Goal: Find specific page/section: Find specific page/section

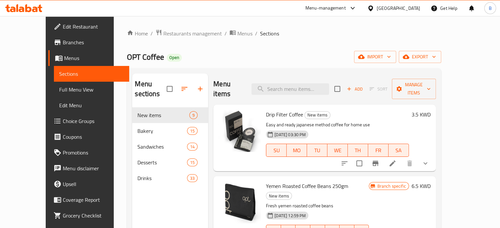
click at [163, 37] on span "Restaurants management" at bounding box center [192, 34] width 59 height 8
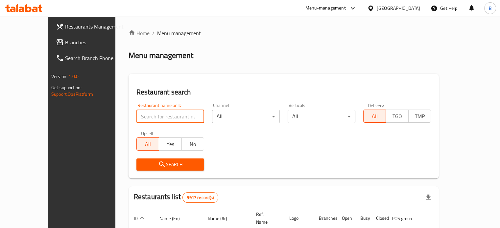
click at [136, 114] on input "search" at bounding box center [170, 116] width 68 height 13
type input "OPT"
click button "Search" at bounding box center [170, 165] width 68 height 12
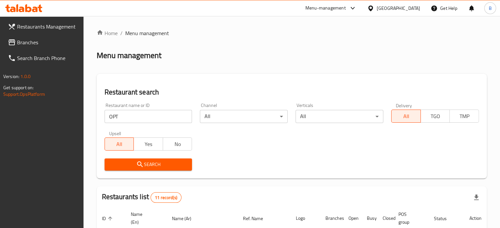
click at [214, 177] on div "Restaurant search Restaurant name or ID OPT Restaurant name or ID Channel All ​…" at bounding box center [292, 126] width 390 height 105
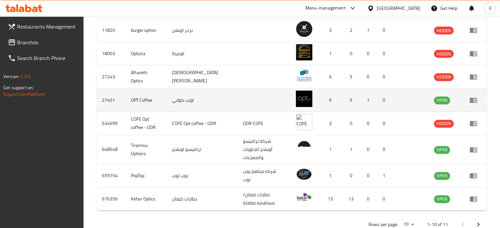
scroll to position [258, 0]
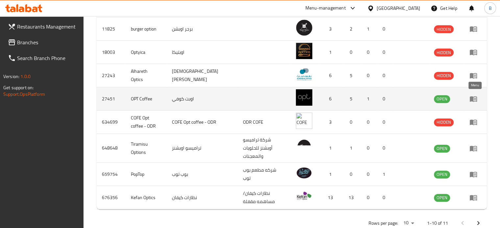
click at [474, 98] on icon "enhanced table" at bounding box center [473, 99] width 8 height 8
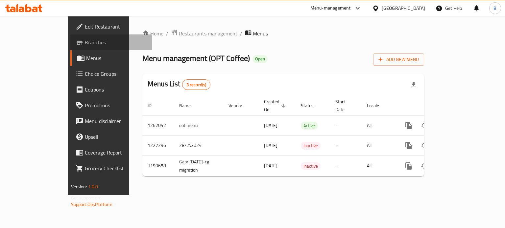
click at [85, 45] on span "Branches" at bounding box center [116, 42] width 62 height 8
